Goal: Information Seeking & Learning: Check status

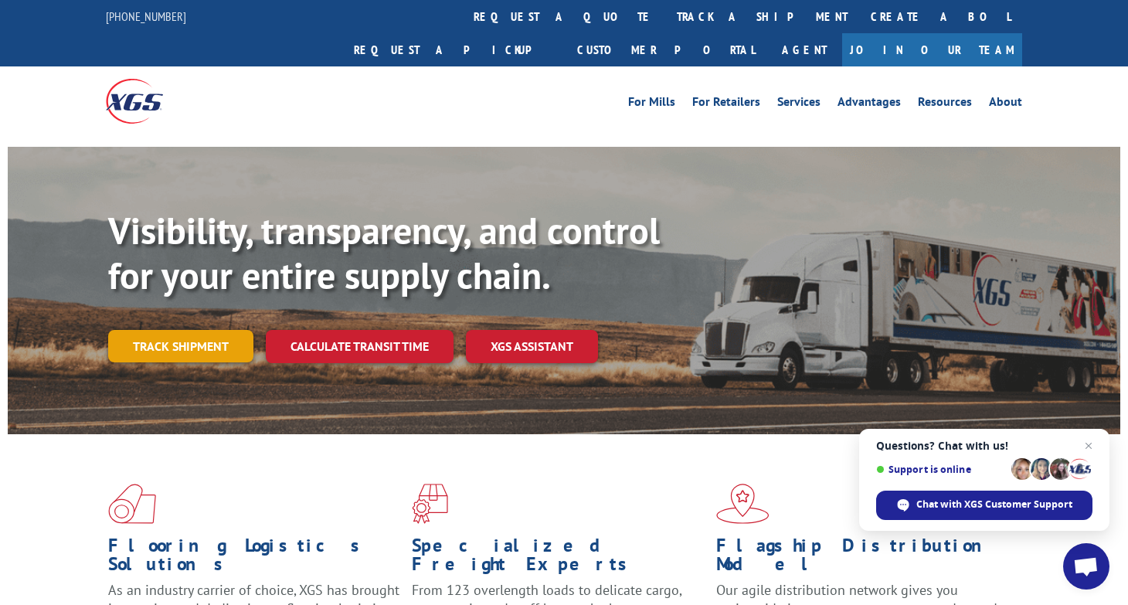
click at [174, 330] on link "Track shipment" at bounding box center [180, 346] width 145 height 32
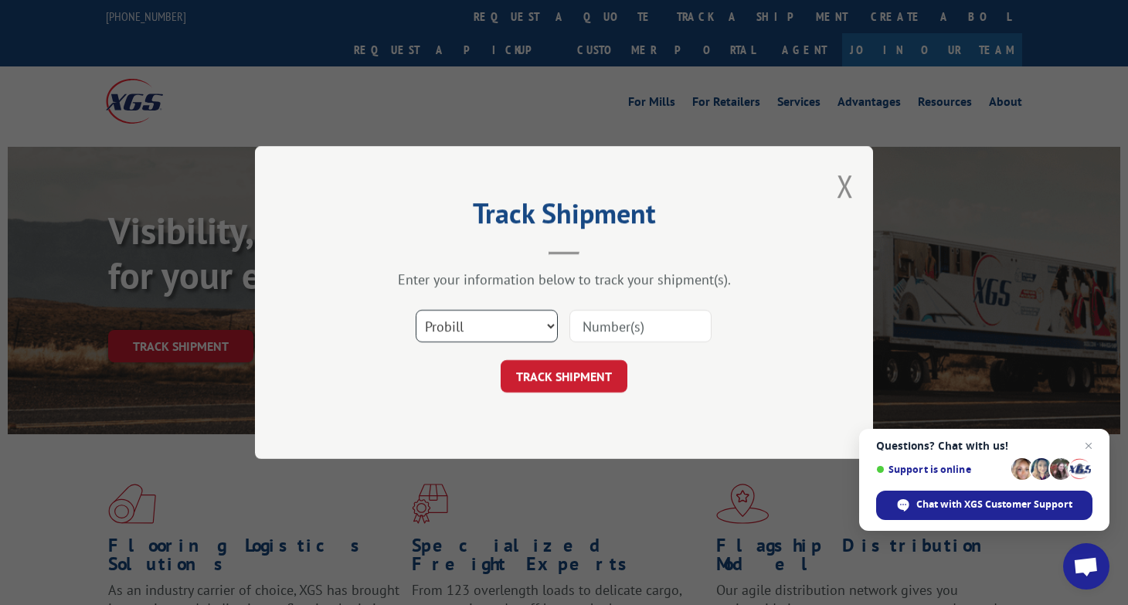
click at [493, 322] on select "Select category... Probill BOL PO" at bounding box center [487, 326] width 142 height 32
click at [416, 310] on select "Select category... Probill BOL PO" at bounding box center [487, 326] width 142 height 32
click at [614, 327] on input at bounding box center [641, 326] width 142 height 32
click at [450, 322] on select "Select category... Probill BOL PO" at bounding box center [487, 326] width 142 height 32
select select "probill"
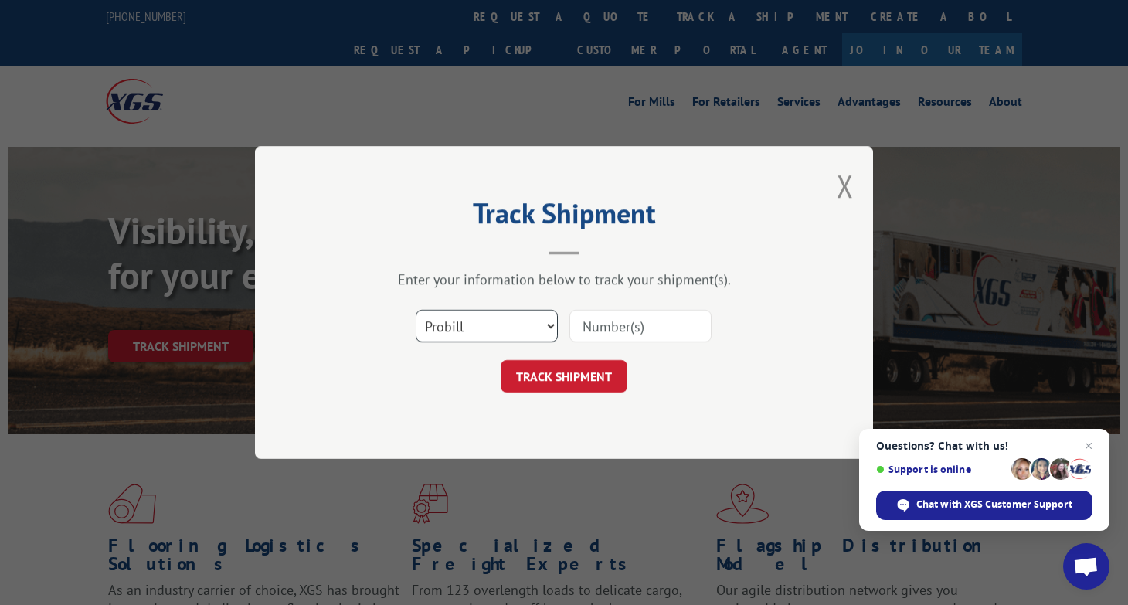
click at [416, 310] on select "Select category... Probill BOL PO" at bounding box center [487, 326] width 142 height 32
click at [611, 328] on input at bounding box center [641, 326] width 142 height 32
type input "17592490"
click button "TRACK SHIPMENT" at bounding box center [564, 376] width 127 height 32
